Goal: Information Seeking & Learning: Learn about a topic

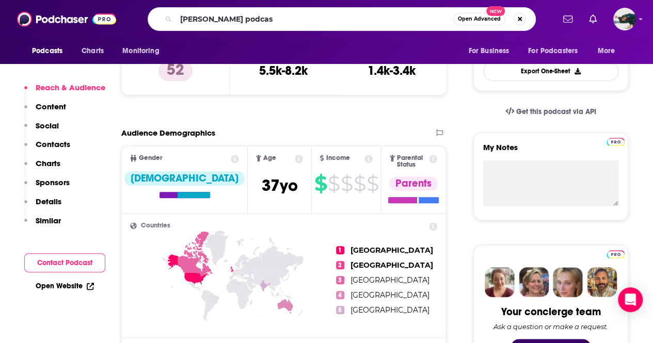
type input "[PERSON_NAME] podcast"
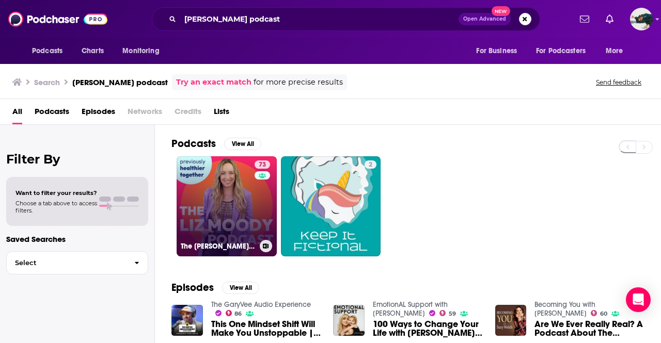
click at [255, 195] on div "73" at bounding box center [263, 200] width 18 height 79
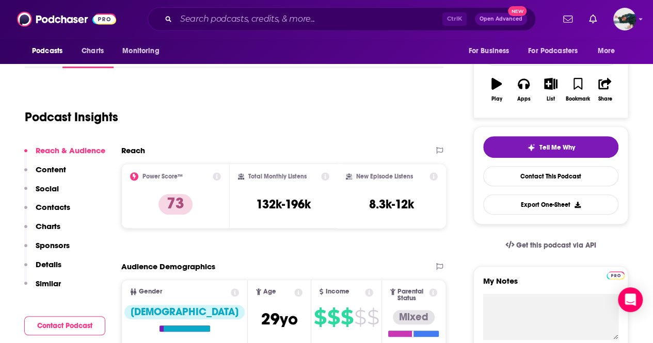
scroll to position [153, 0]
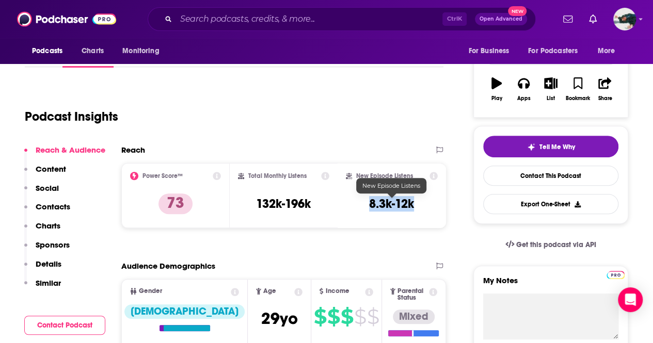
drag, startPoint x: 417, startPoint y: 199, endPoint x: 364, endPoint y: 199, distance: 53.2
click at [364, 199] on div "New Episode Listens 8.3k-12k" at bounding box center [392, 195] width 92 height 47
copy h3 "8.3k-12k"
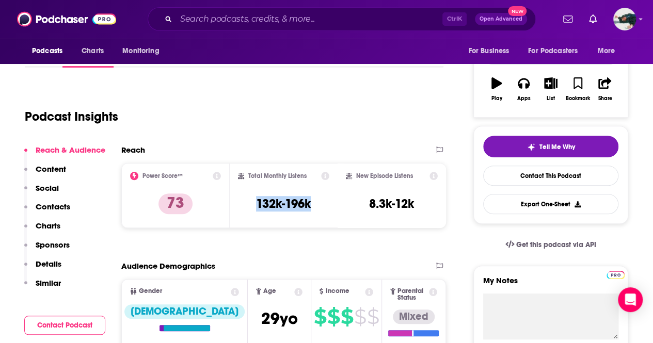
drag, startPoint x: 313, startPoint y: 206, endPoint x: 253, endPoint y: 203, distance: 59.9
click at [253, 203] on div "Total Monthly Listens 132k-196k" at bounding box center [284, 195] width 92 height 47
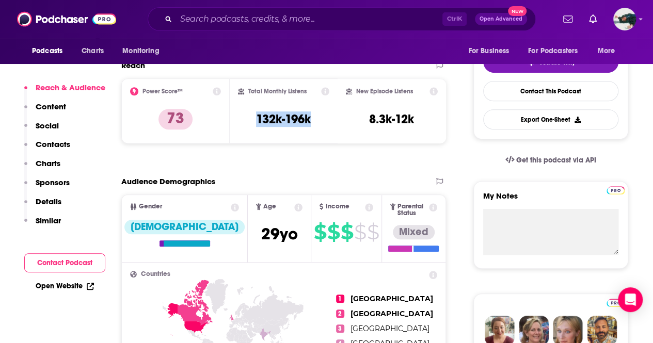
scroll to position [237, 0]
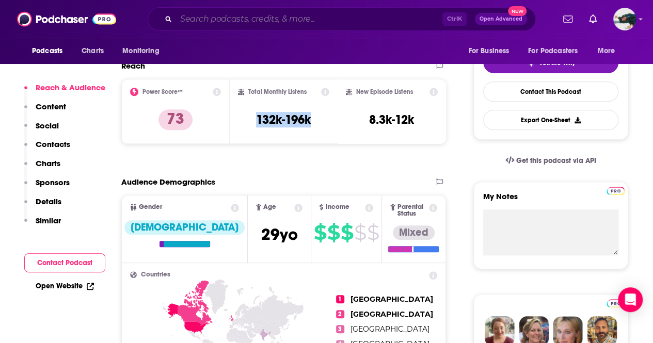
click at [285, 15] on input "Search podcasts, credits, & more..." at bounding box center [309, 19] width 266 height 17
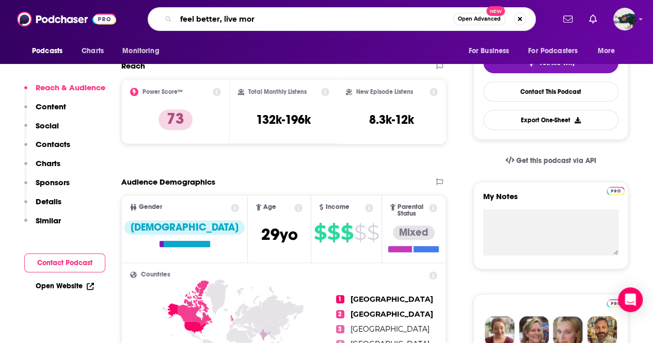
type input "feel better, live more"
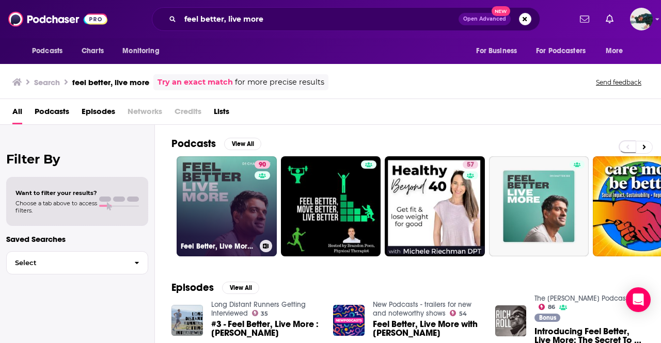
click at [247, 166] on link "90 Feel Better, Live More with [PERSON_NAME]" at bounding box center [227, 206] width 100 height 100
